Goal: Information Seeking & Learning: Learn about a topic

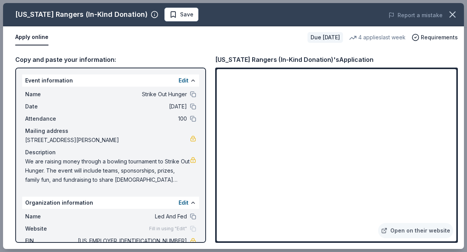
scroll to position [43, 0]
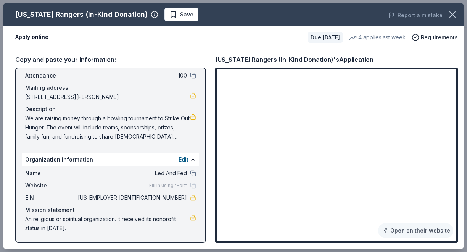
drag, startPoint x: 157, startPoint y: 197, endPoint x: 182, endPoint y: 196, distance: 25.2
click at [182, 196] on span "99-4851061" at bounding box center [131, 197] width 111 height 9
click at [452, 18] on icon "button" at bounding box center [452, 14] width 11 height 11
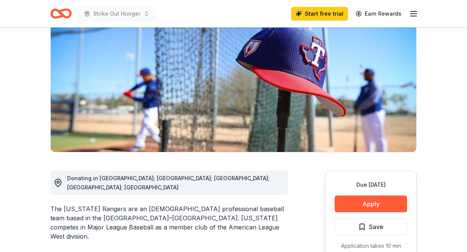
scroll to position [46, 0]
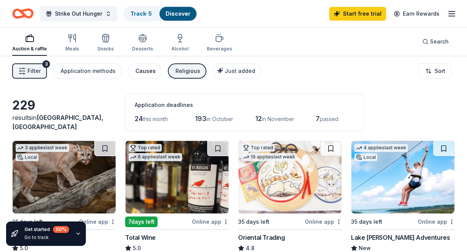
click at [141, 72] on div "Causes" at bounding box center [145, 70] width 20 height 9
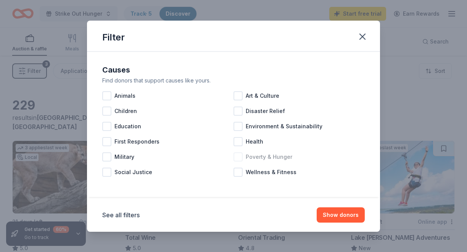
click at [237, 157] on div at bounding box center [237, 156] width 9 height 9
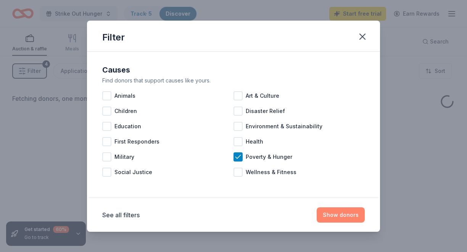
click at [340, 213] on button "Show donors" at bounding box center [340, 214] width 48 height 15
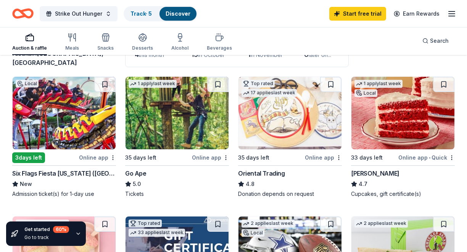
scroll to position [66, 0]
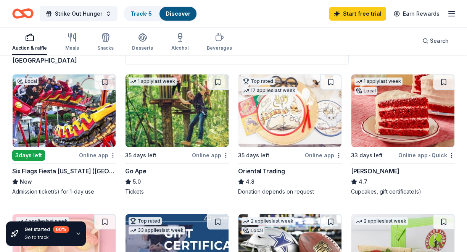
click at [93, 155] on div "Online app" at bounding box center [97, 155] width 37 height 10
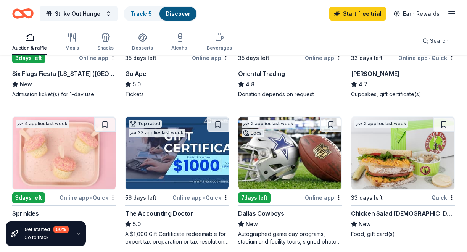
scroll to position [194, 0]
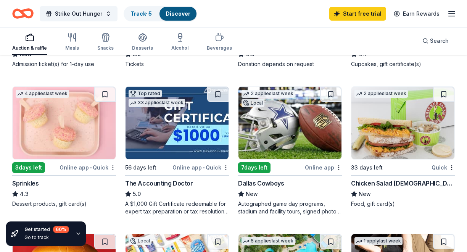
click at [59, 123] on img at bounding box center [64, 123] width 103 height 72
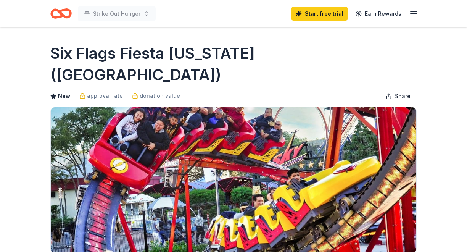
scroll to position [210, 0]
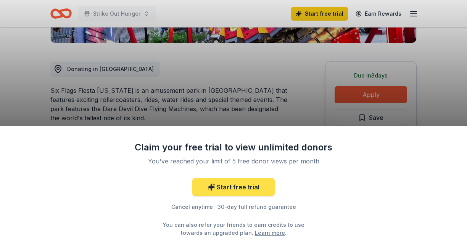
click at [233, 189] on link "Start free trial" at bounding box center [233, 187] width 82 height 18
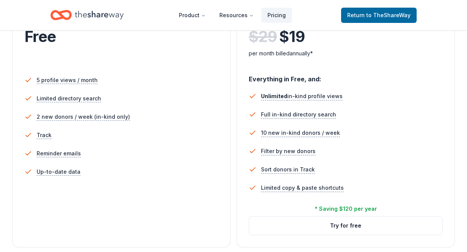
scroll to position [193, 0]
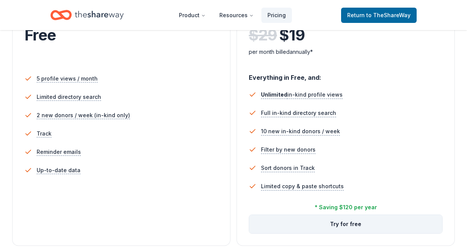
click at [351, 228] on button "Try for free" at bounding box center [345, 224] width 193 height 18
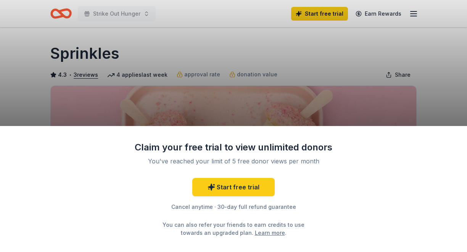
click at [417, 87] on div "Claim your free trial to view unlimited donors You've reached your limit of 5 f…" at bounding box center [233, 126] width 467 height 252
